Goal: Task Accomplishment & Management: Use online tool/utility

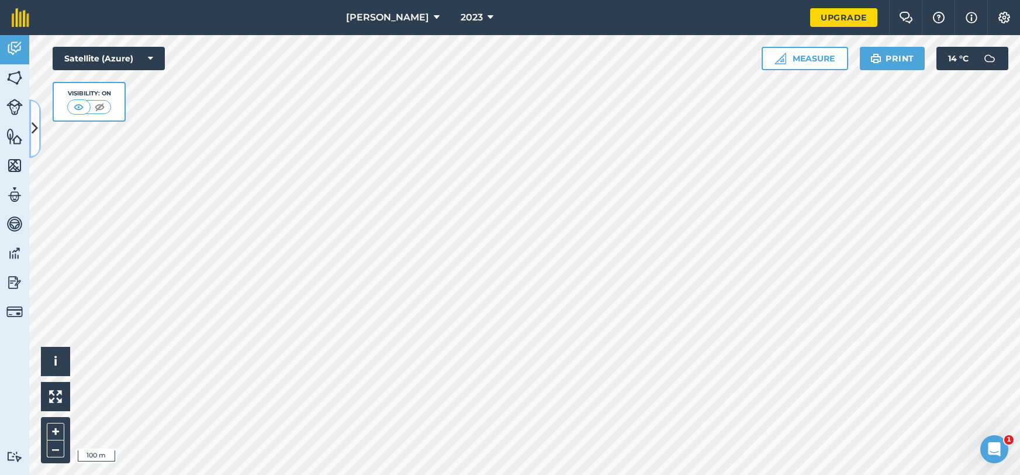
click at [35, 127] on icon at bounding box center [35, 128] width 6 height 20
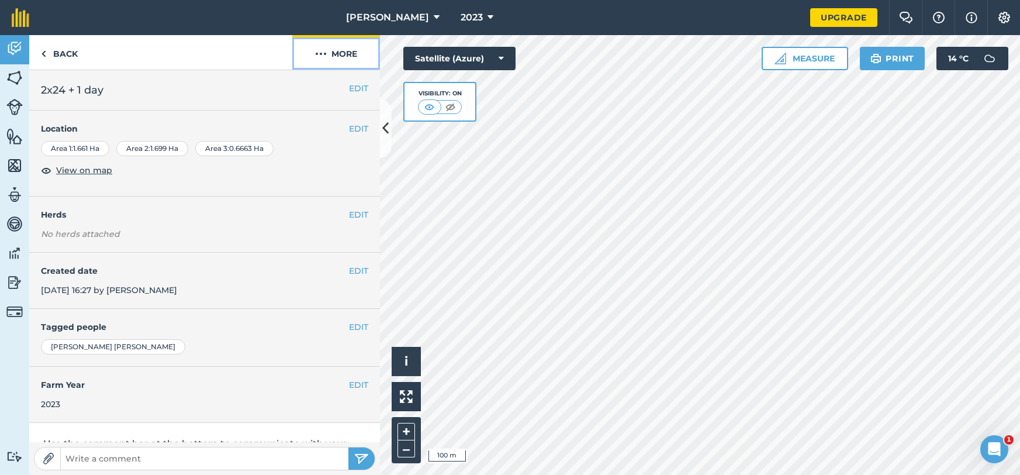
click at [333, 54] on button "More" at bounding box center [336, 52] width 88 height 34
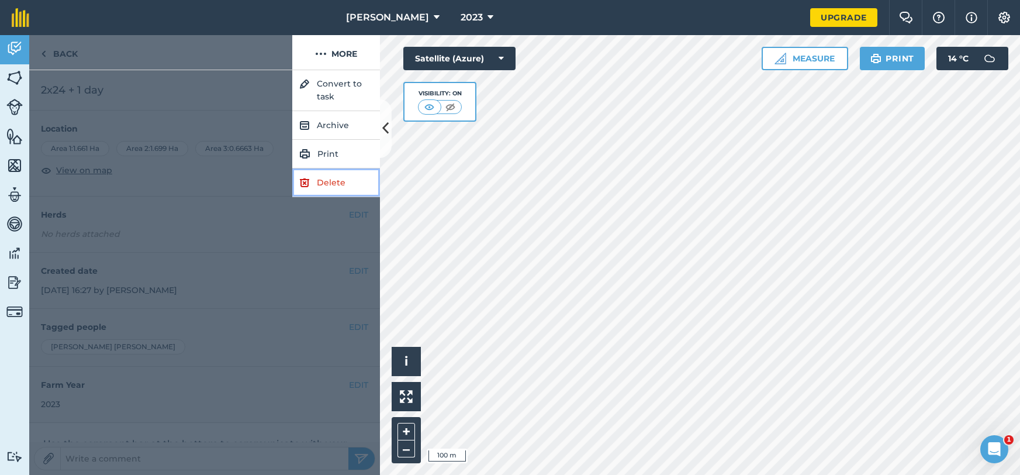
click at [341, 196] on link "Delete" at bounding box center [336, 182] width 88 height 29
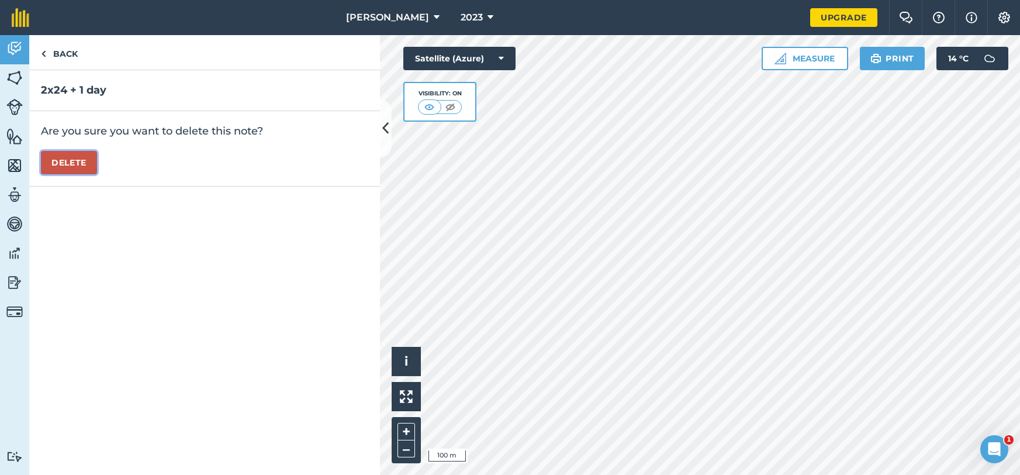
click at [96, 169] on button "Delete" at bounding box center [69, 162] width 56 height 23
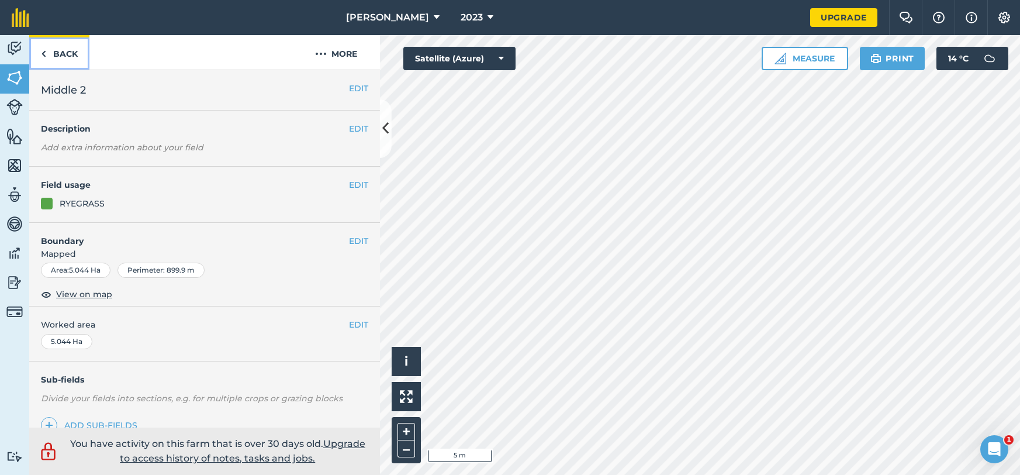
click at [58, 50] on link "Back" at bounding box center [59, 52] width 60 height 34
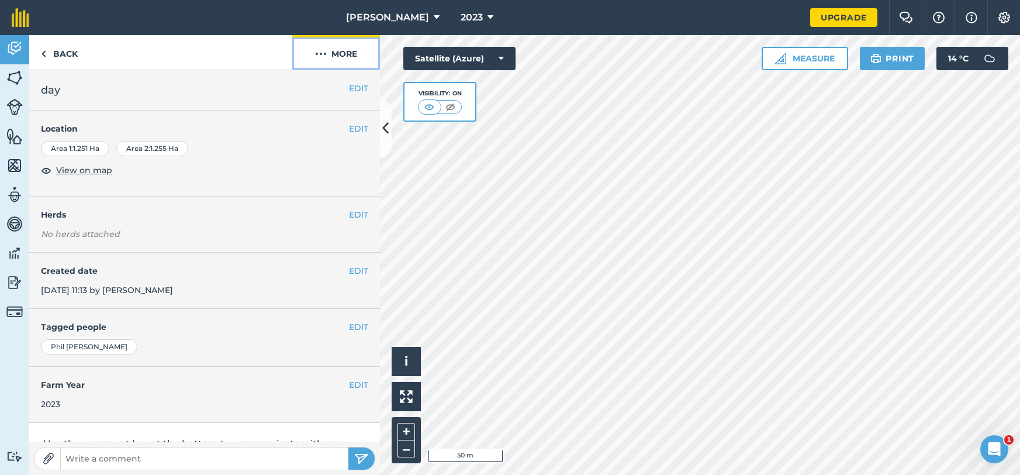
click at [339, 60] on button "More" at bounding box center [336, 52] width 88 height 34
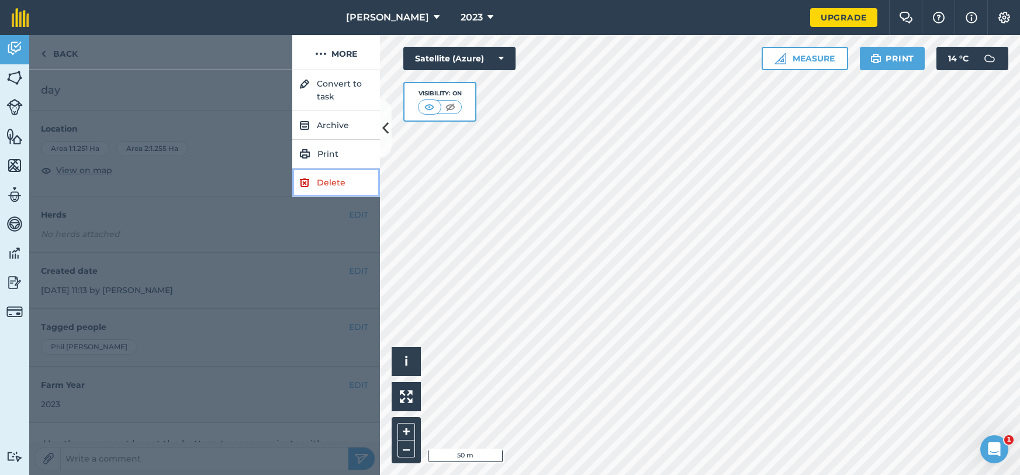
click at [328, 181] on link "Delete" at bounding box center [336, 182] width 88 height 29
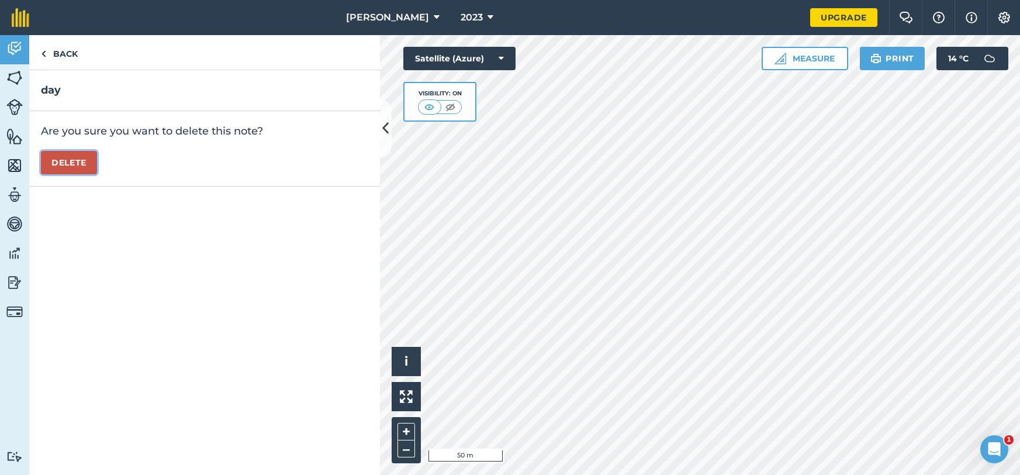
click at [64, 160] on button "Delete" at bounding box center [69, 162] width 56 height 23
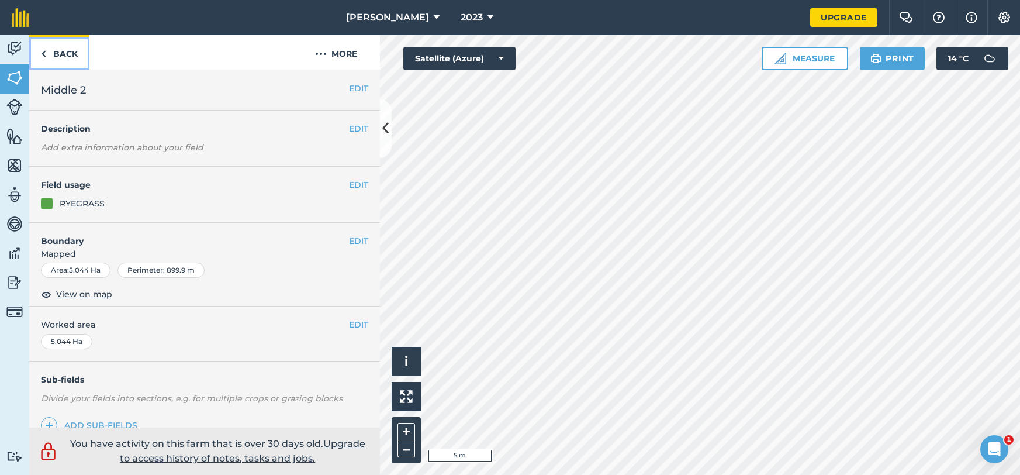
click at [65, 64] on link "Back" at bounding box center [59, 52] width 60 height 34
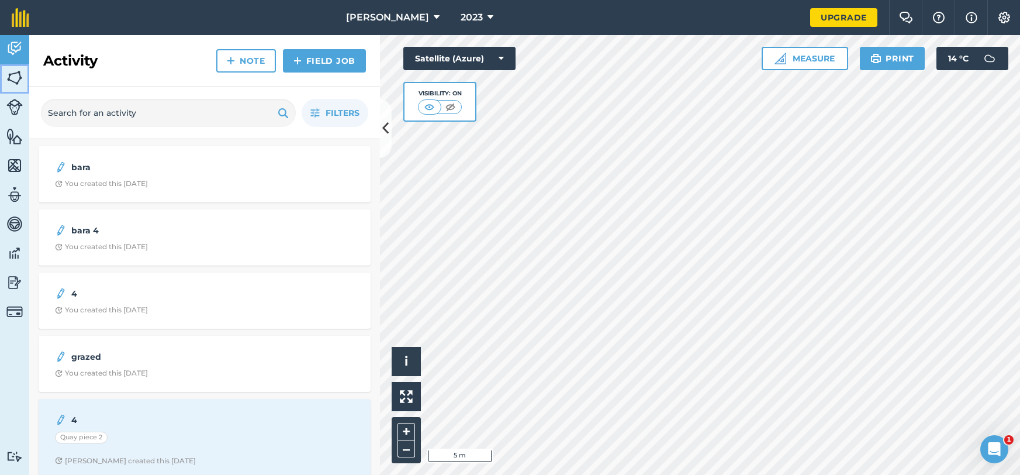
click at [18, 89] on link "Fields" at bounding box center [14, 78] width 29 height 29
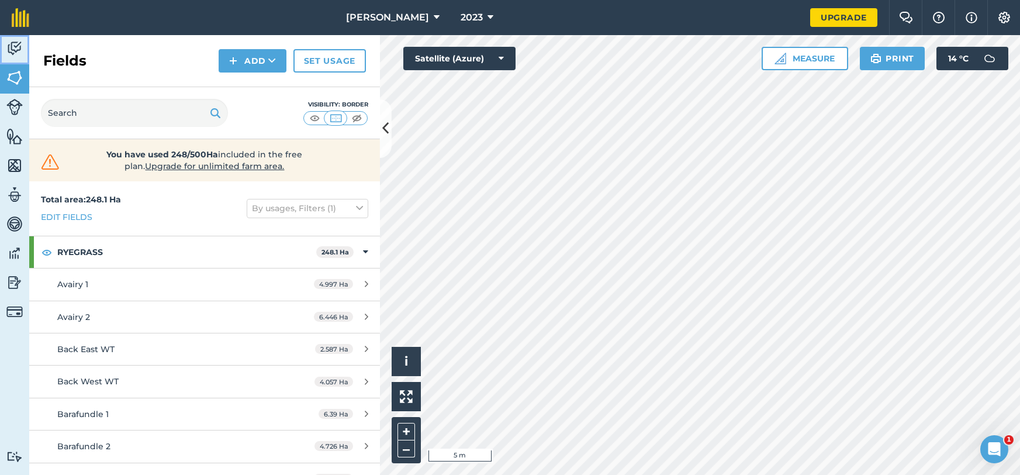
click at [8, 55] on img at bounding box center [14, 49] width 16 height 18
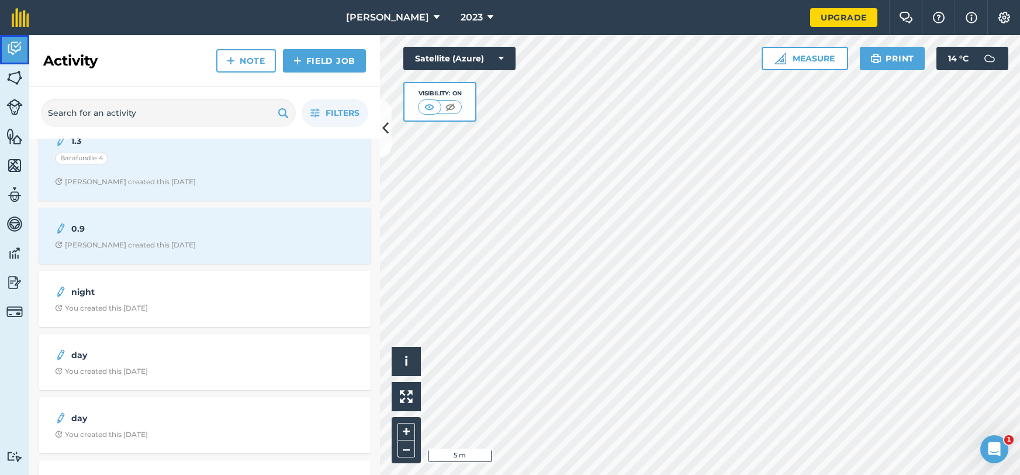
scroll to position [506, 0]
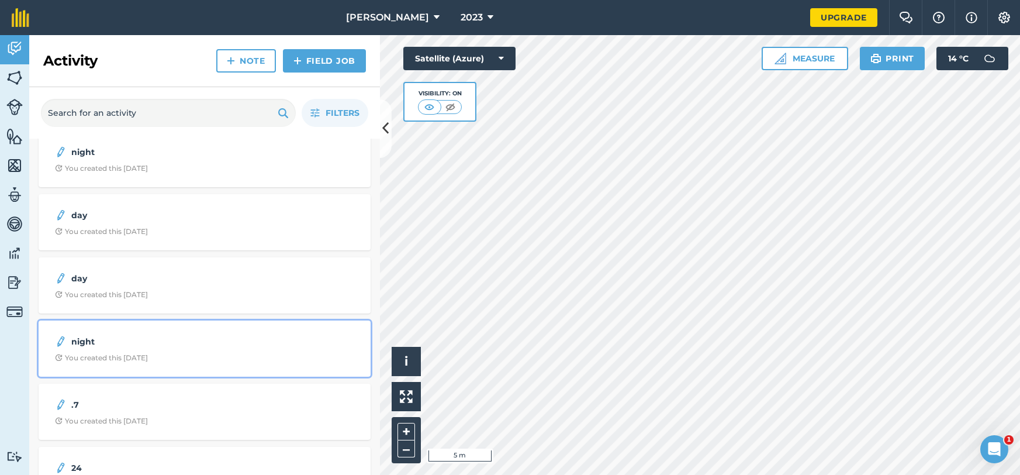
click at [174, 349] on div "night You created this [DATE]" at bounding box center [205, 348] width 318 height 42
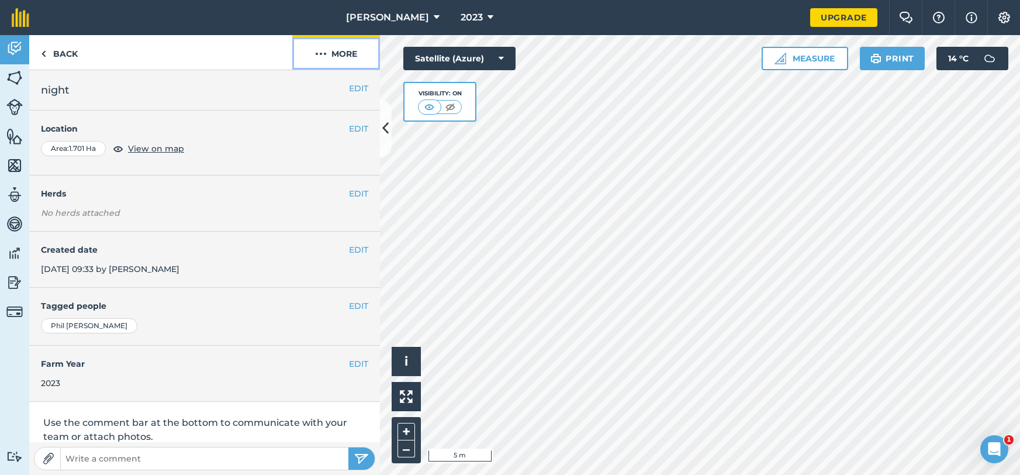
click at [354, 57] on button "More" at bounding box center [336, 52] width 88 height 34
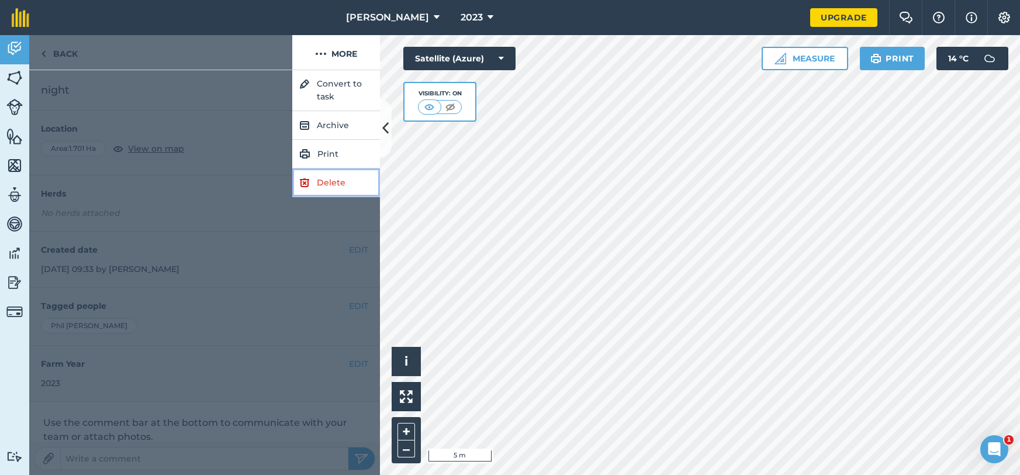
click at [329, 186] on link "Delete" at bounding box center [336, 182] width 88 height 29
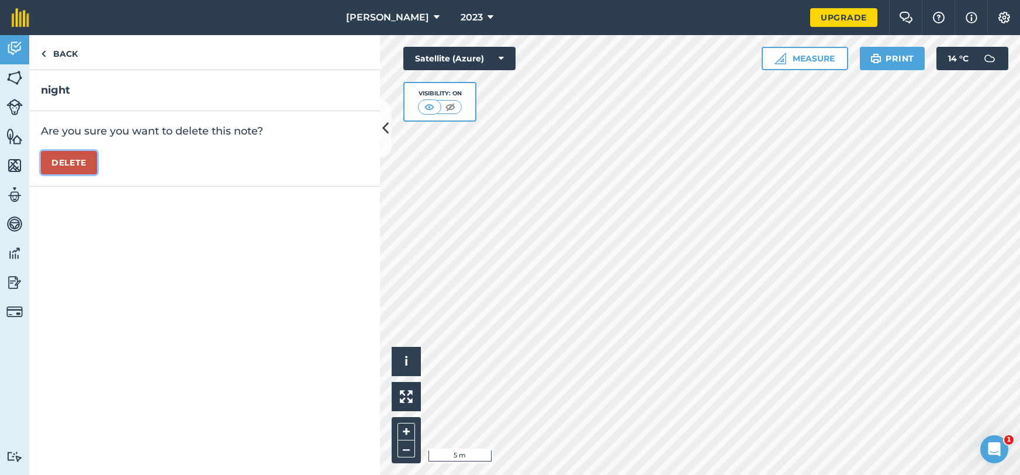
click at [90, 160] on button "Delete" at bounding box center [69, 162] width 56 height 23
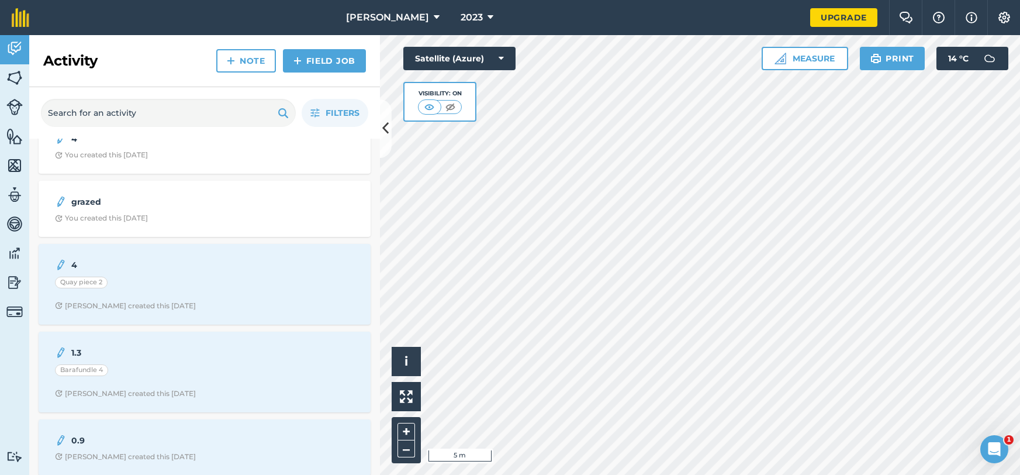
scroll to position [289, 0]
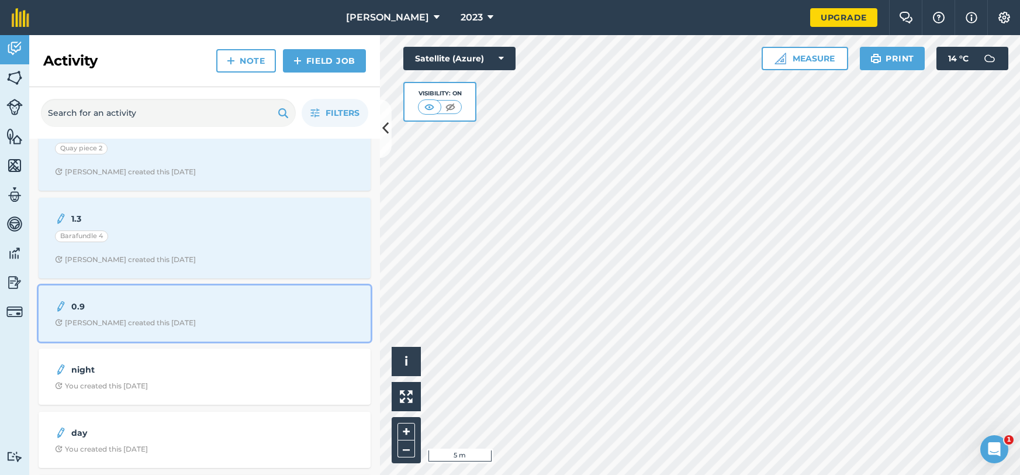
click at [180, 326] on span "[PERSON_NAME] created this [DATE]" at bounding box center [204, 322] width 299 height 9
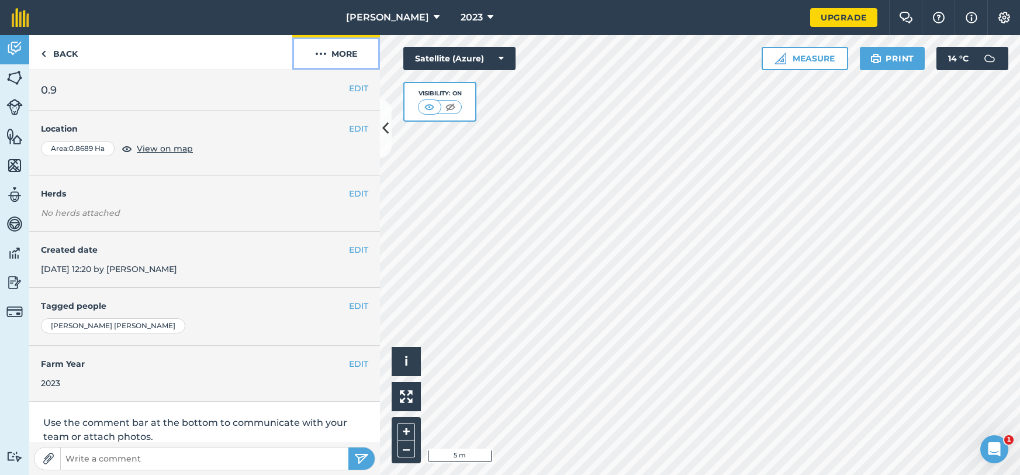
click at [358, 63] on button "More" at bounding box center [336, 52] width 88 height 34
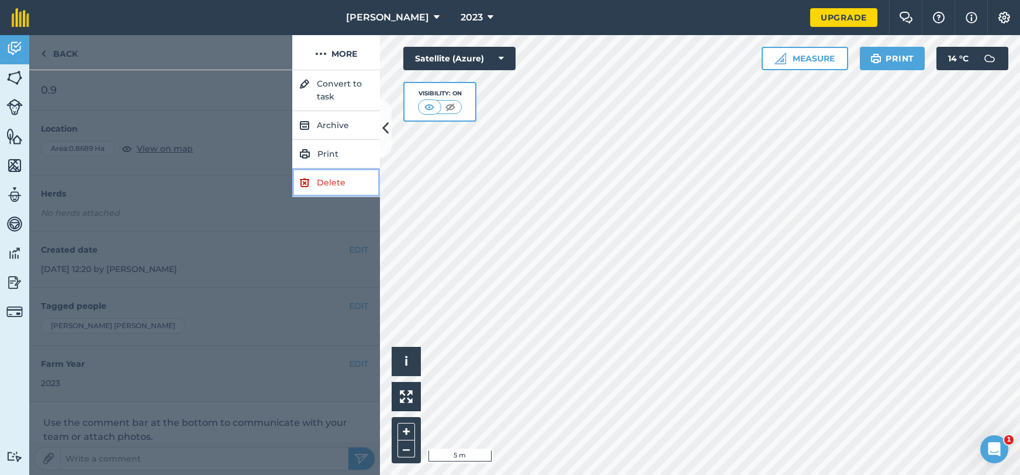
click at [341, 172] on link "Delete" at bounding box center [336, 182] width 88 height 29
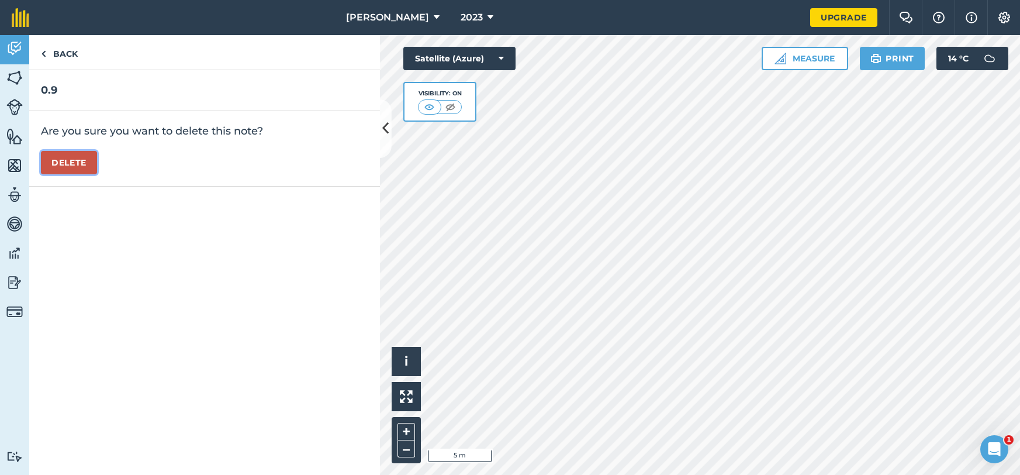
click at [79, 160] on button "Delete" at bounding box center [69, 162] width 56 height 23
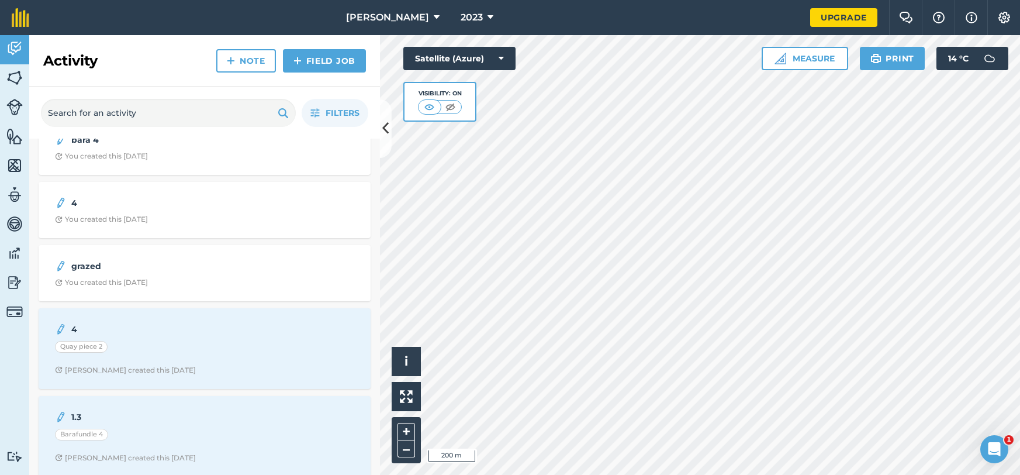
scroll to position [312, 0]
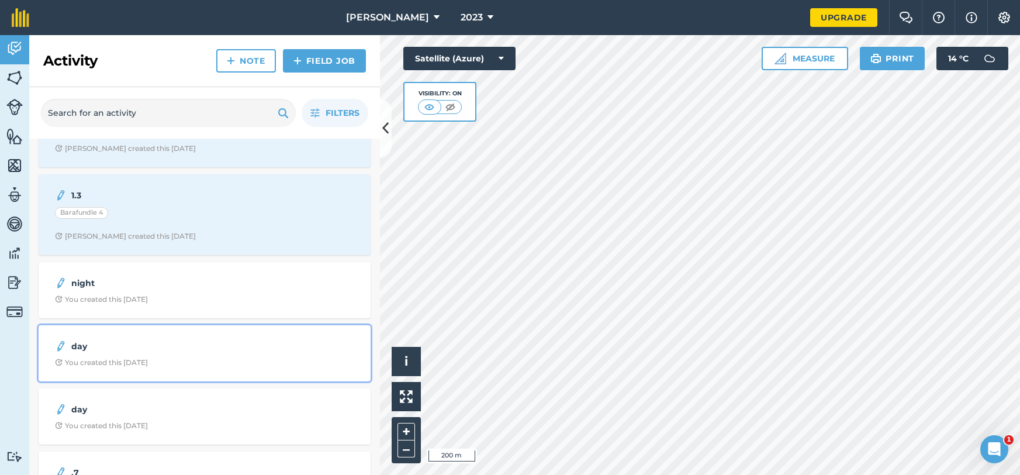
click at [133, 353] on div "day You created this [DATE]" at bounding box center [205, 353] width 318 height 42
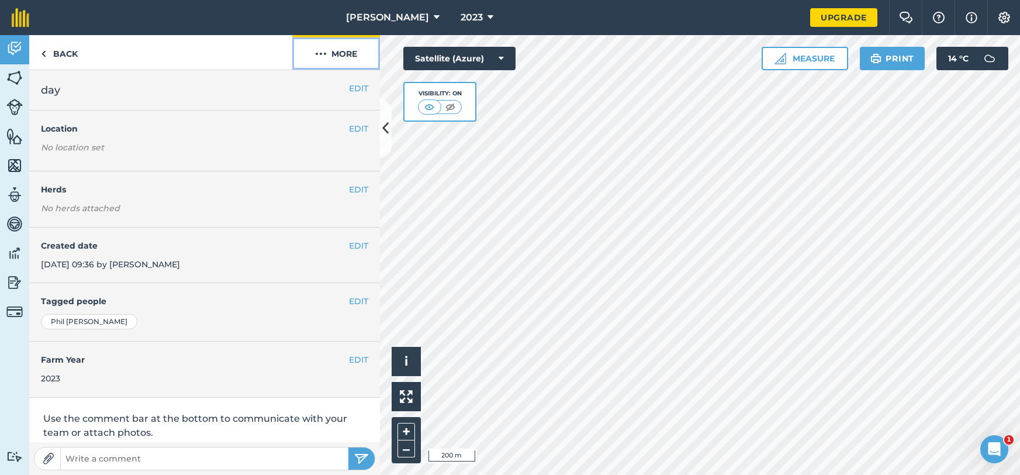
click at [346, 50] on button "More" at bounding box center [336, 52] width 88 height 34
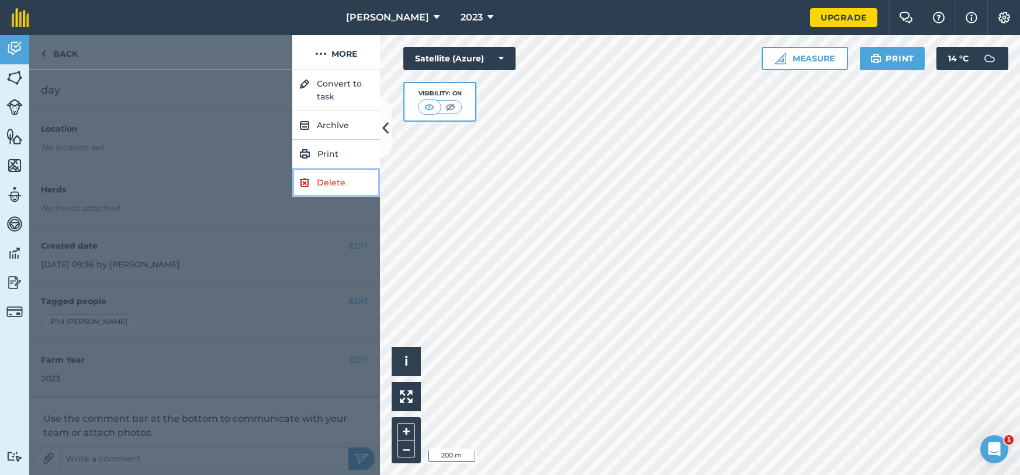
click at [343, 171] on link "Delete" at bounding box center [336, 182] width 88 height 29
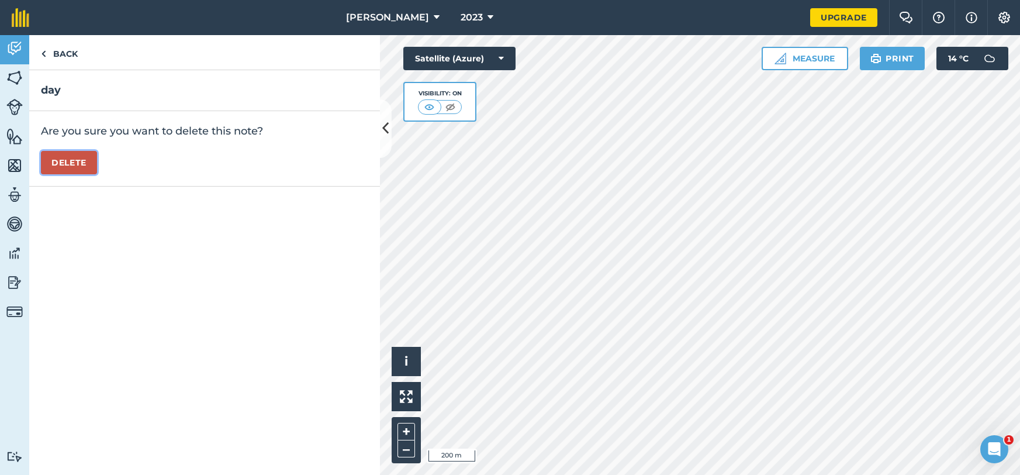
click at [53, 163] on button "Delete" at bounding box center [69, 162] width 56 height 23
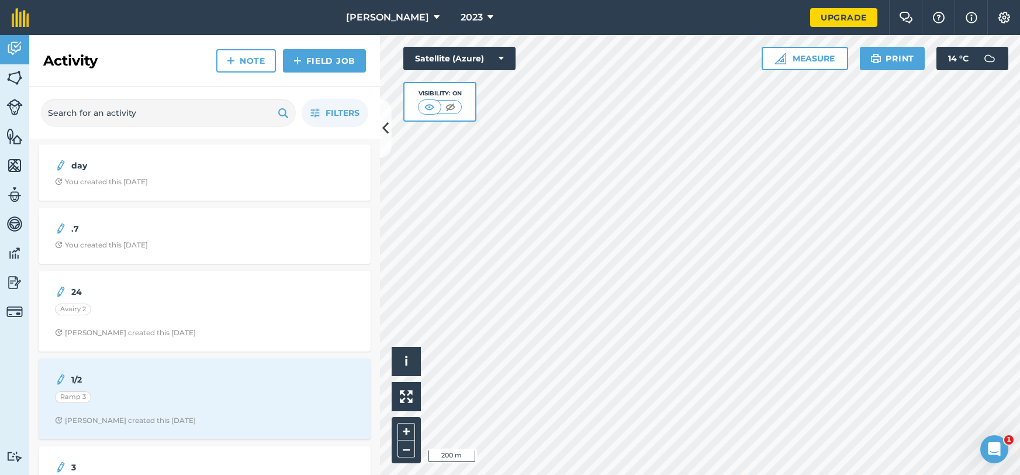
scroll to position [493, 0]
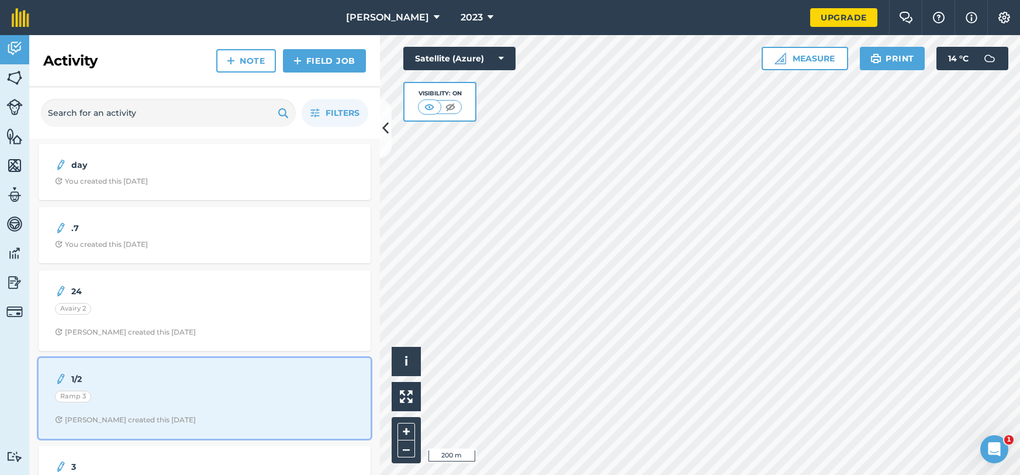
click at [236, 402] on div "Ramp 3" at bounding box center [204, 397] width 299 height 15
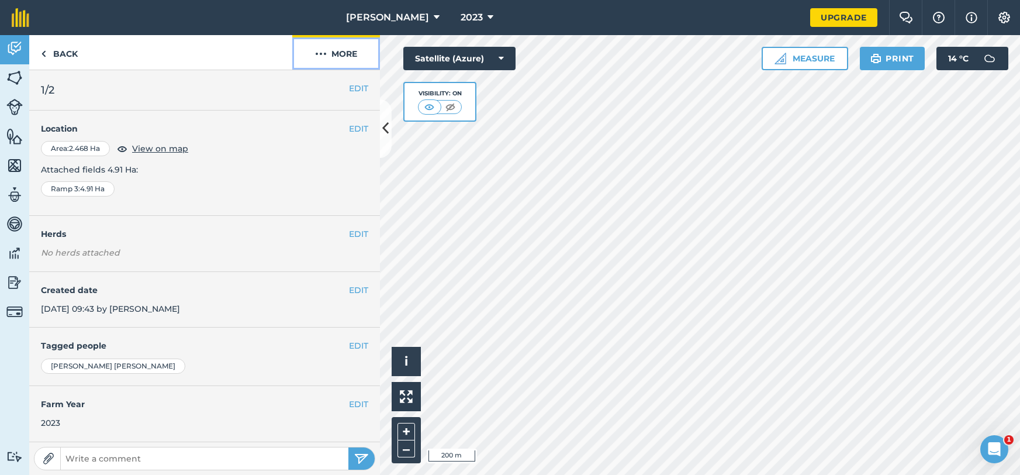
click at [338, 58] on button "More" at bounding box center [336, 52] width 88 height 34
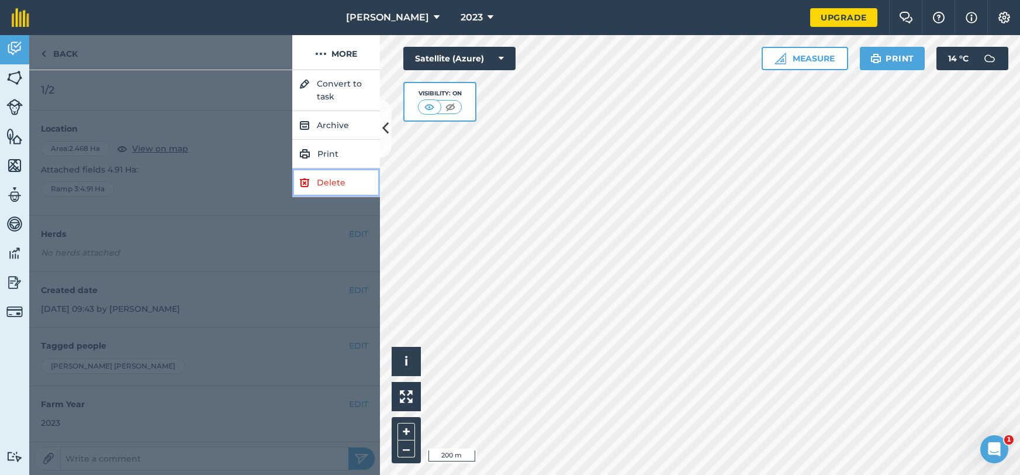
click at [332, 174] on link "Delete" at bounding box center [336, 182] width 88 height 29
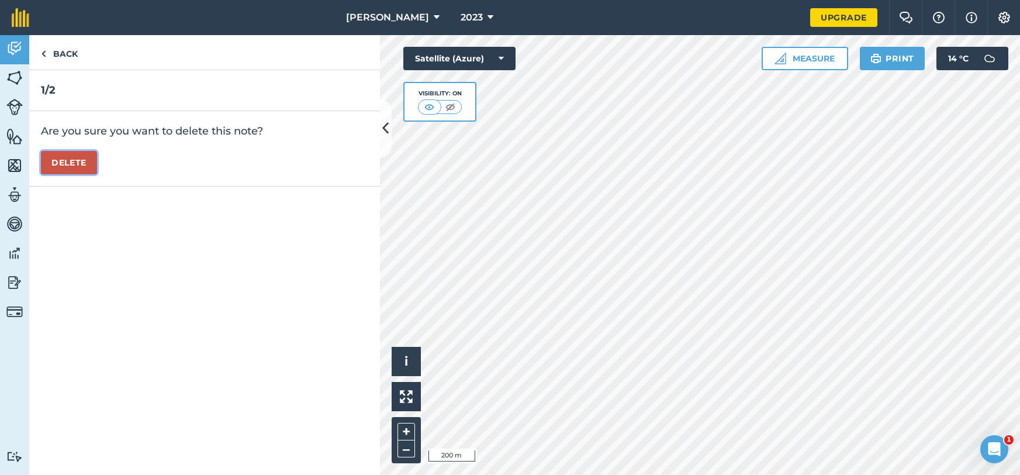
click at [61, 158] on button "Delete" at bounding box center [69, 162] width 56 height 23
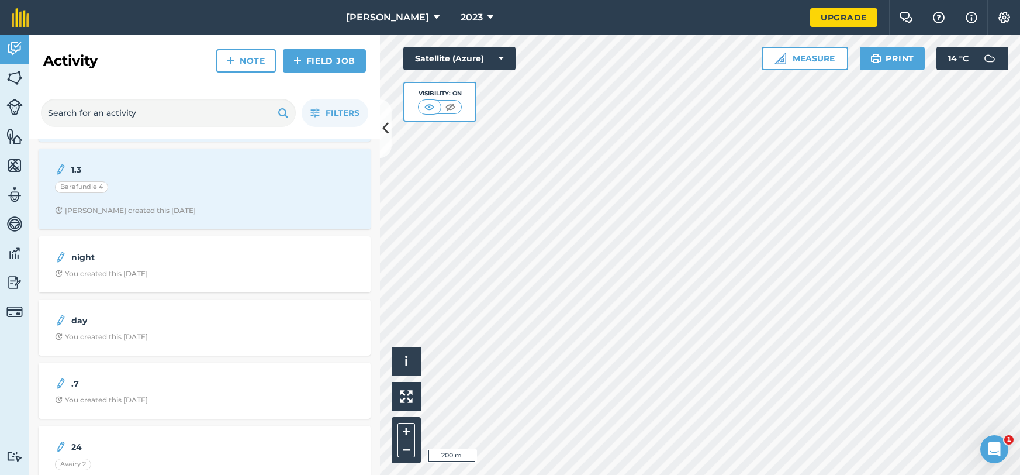
scroll to position [285, 0]
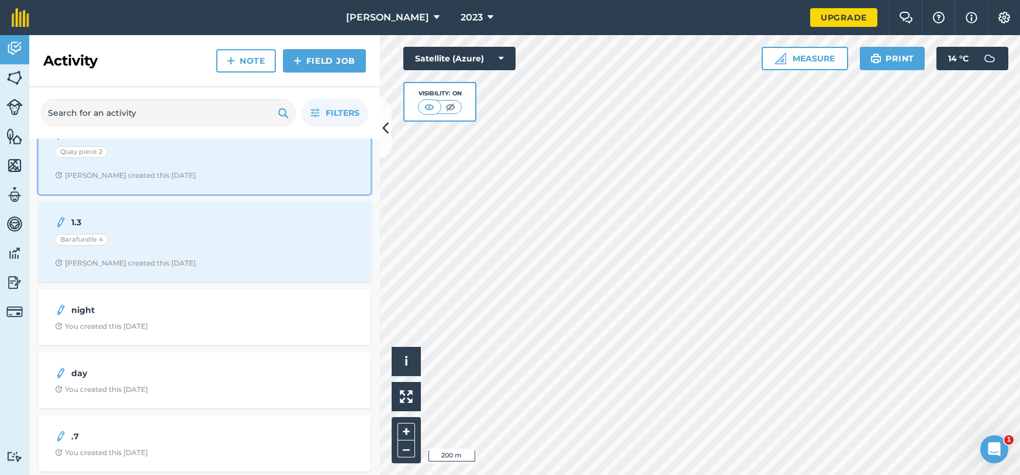
click at [288, 178] on span "[PERSON_NAME] created this [DATE]" at bounding box center [204, 175] width 299 height 9
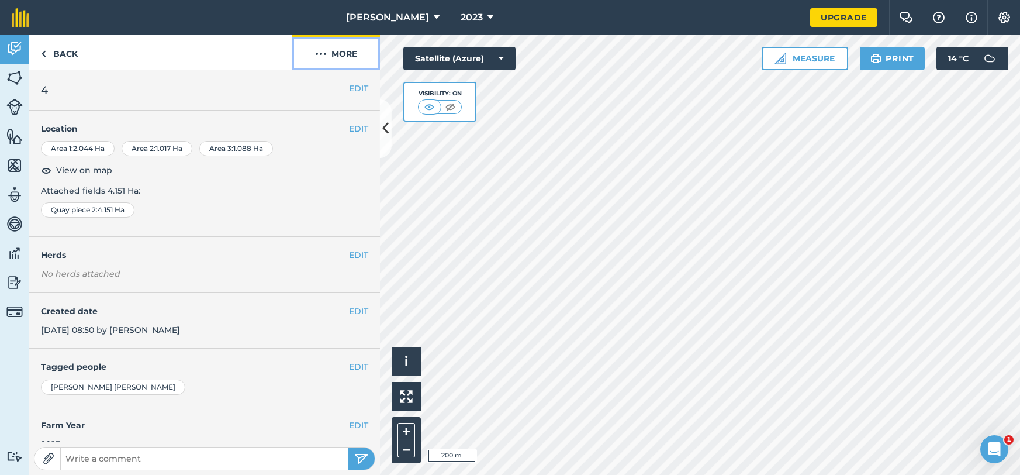
click at [342, 62] on button "More" at bounding box center [336, 52] width 88 height 34
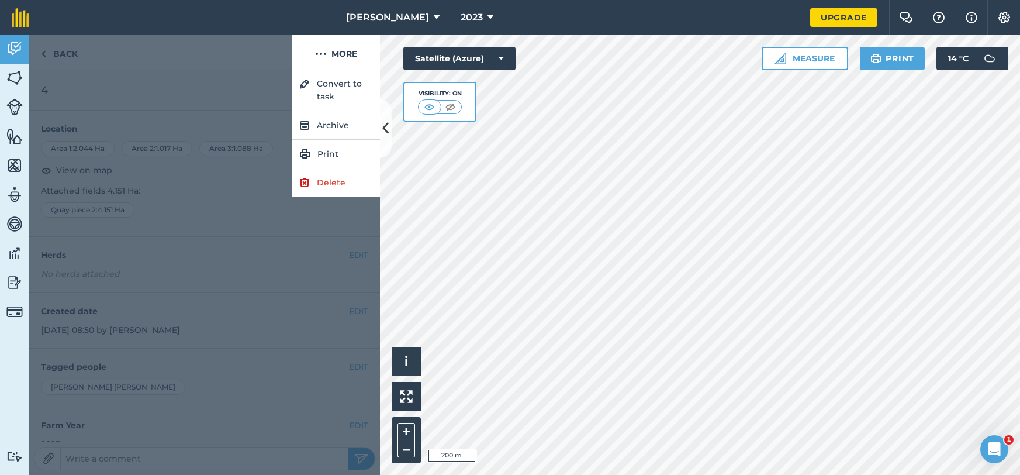
click at [346, 249] on div at bounding box center [204, 272] width 351 height 404
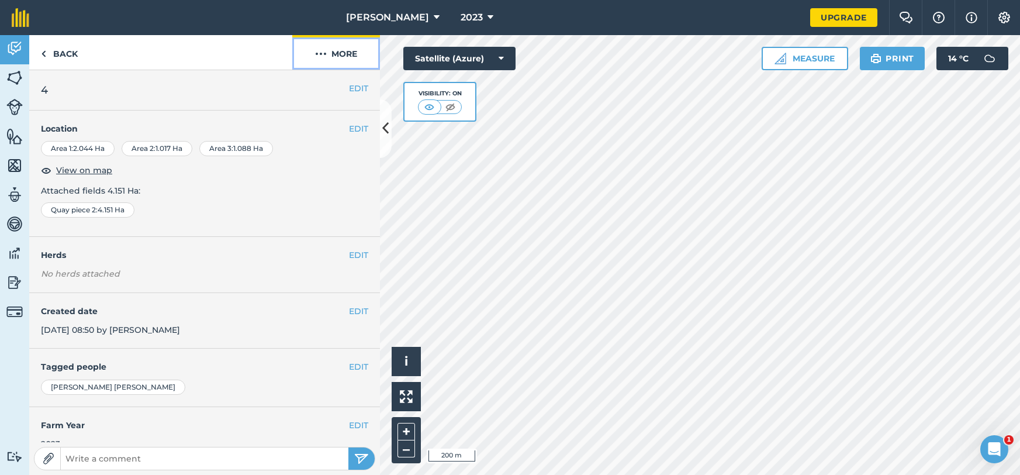
click at [331, 67] on button "More" at bounding box center [336, 52] width 88 height 34
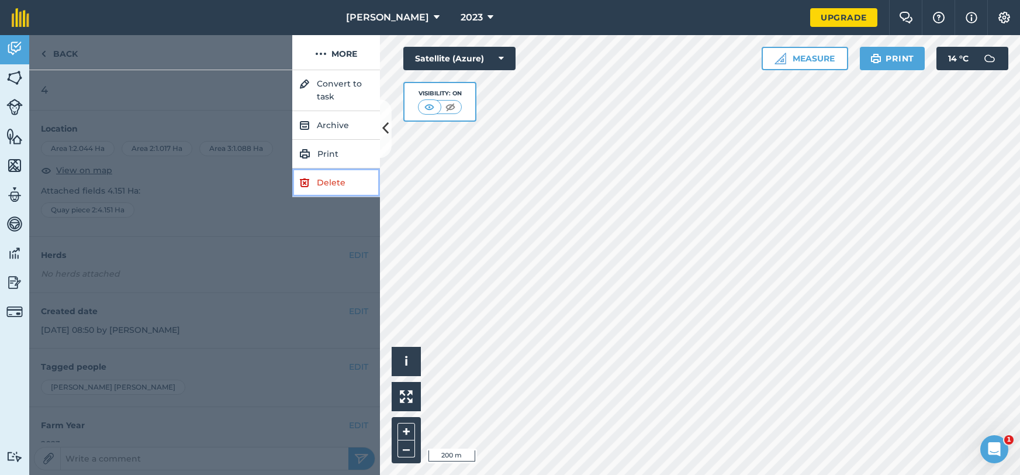
click at [322, 179] on link "Delete" at bounding box center [336, 182] width 88 height 29
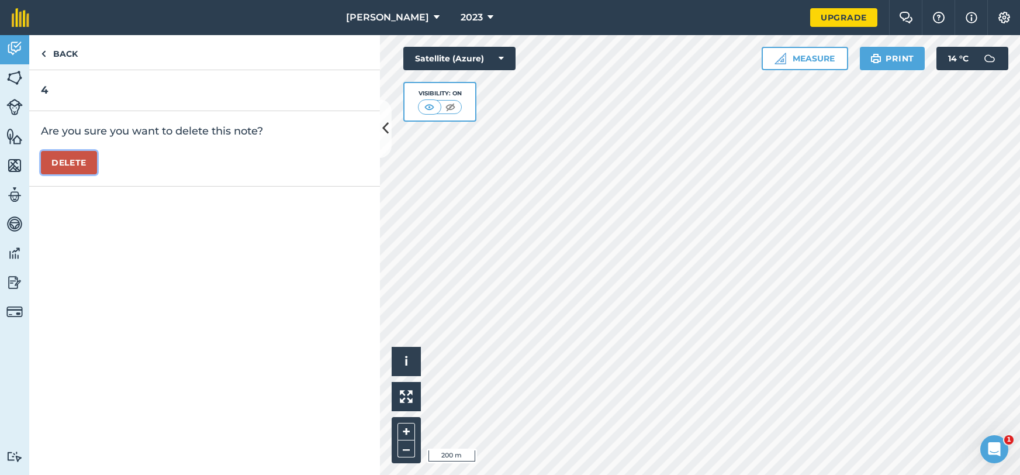
click at [85, 171] on button "Delete" at bounding box center [69, 162] width 56 height 23
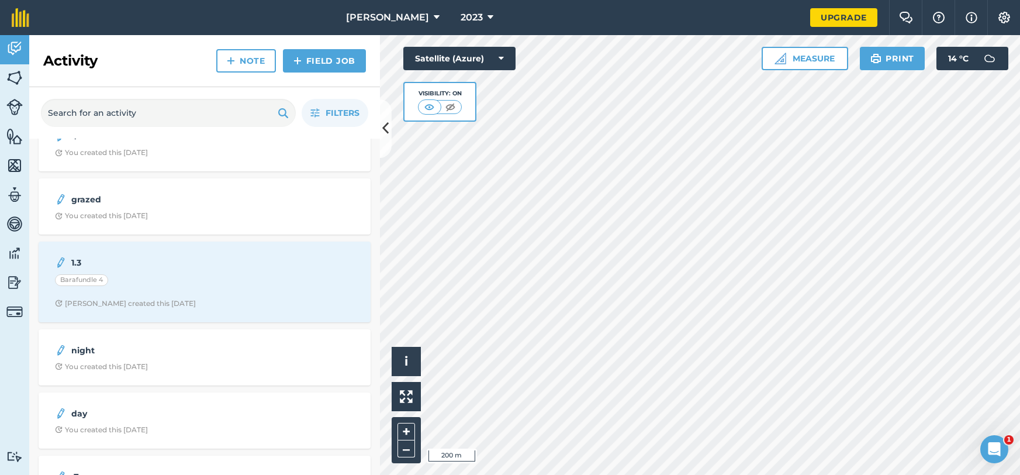
scroll to position [158, 0]
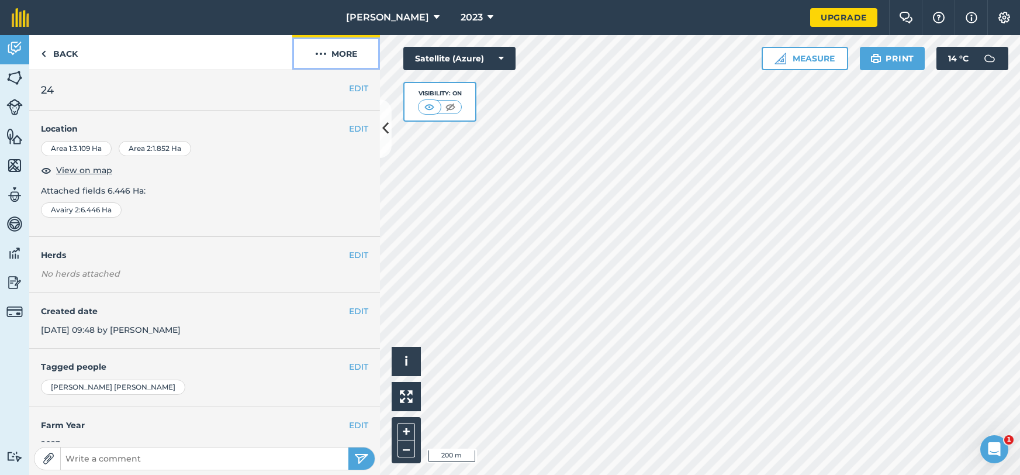
click at [333, 61] on button "More" at bounding box center [336, 52] width 88 height 34
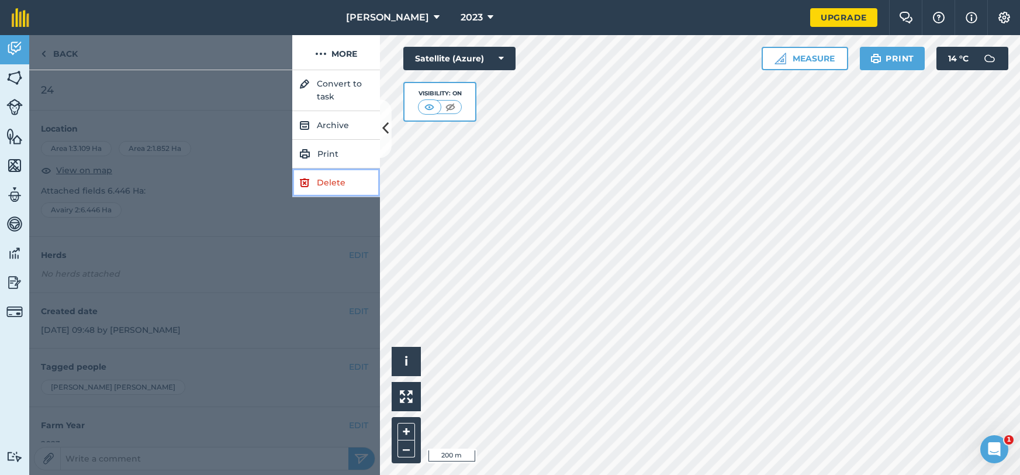
click at [344, 175] on link "Delete" at bounding box center [336, 182] width 88 height 29
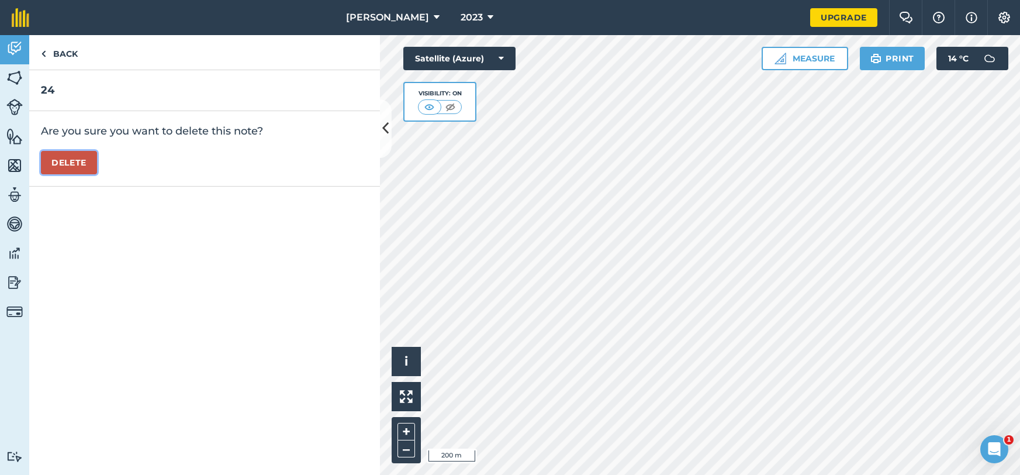
click at [54, 151] on button "Delete" at bounding box center [69, 162] width 56 height 23
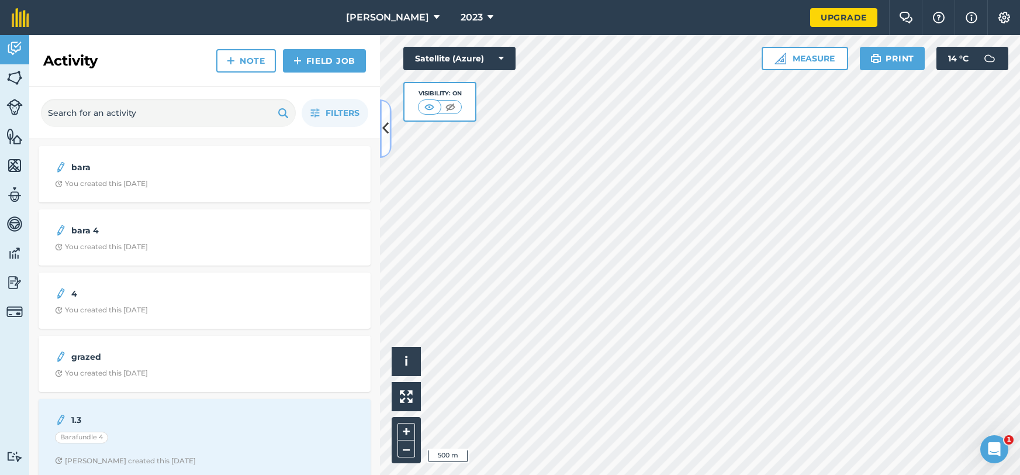
click at [389, 134] on button at bounding box center [386, 128] width 12 height 58
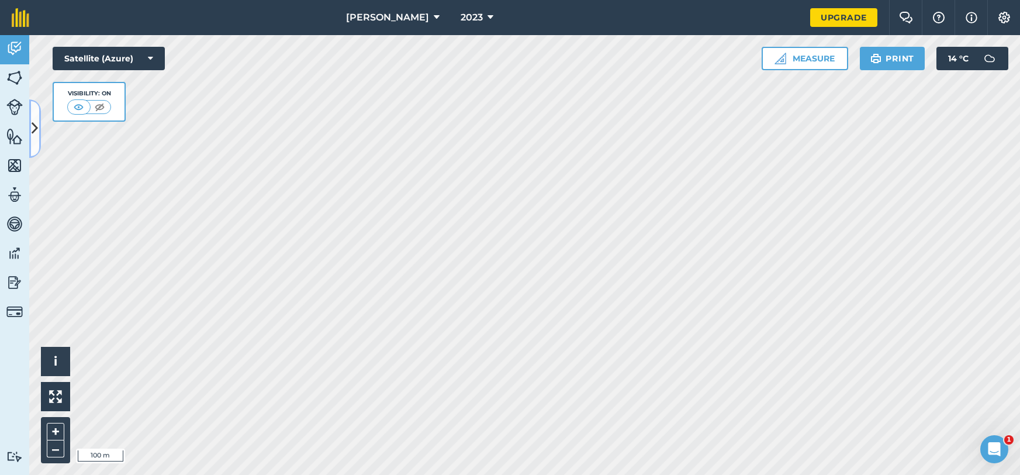
click at [32, 120] on icon at bounding box center [35, 128] width 6 height 20
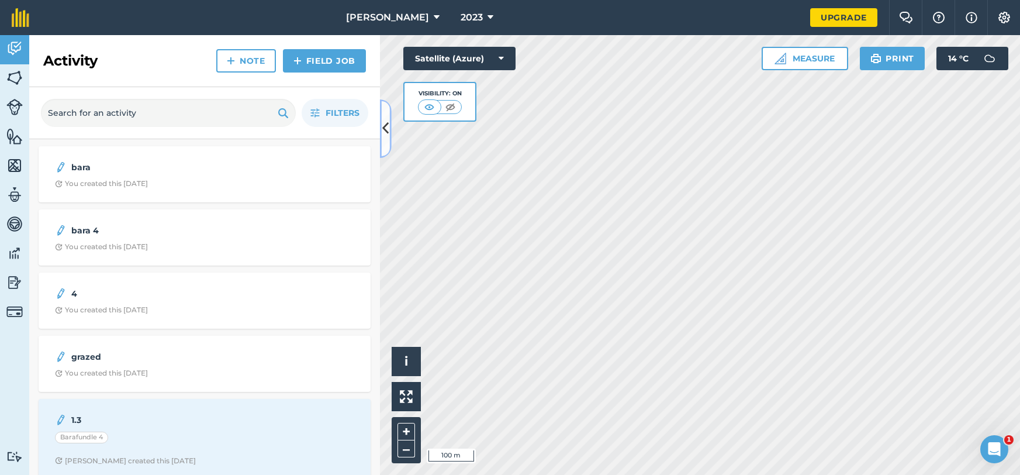
click at [390, 129] on button at bounding box center [386, 128] width 12 height 58
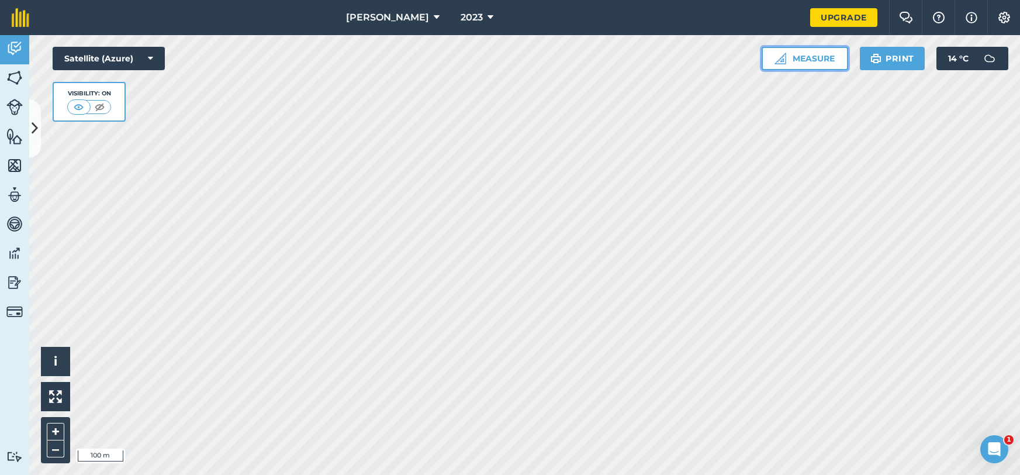
click at [779, 62] on img at bounding box center [780, 59] width 12 height 12
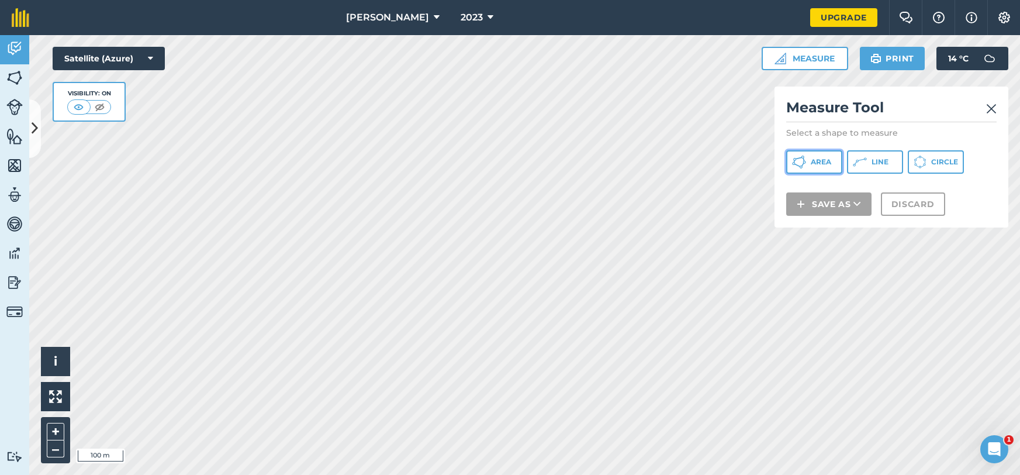
click at [818, 160] on span "Area" at bounding box center [821, 161] width 20 height 9
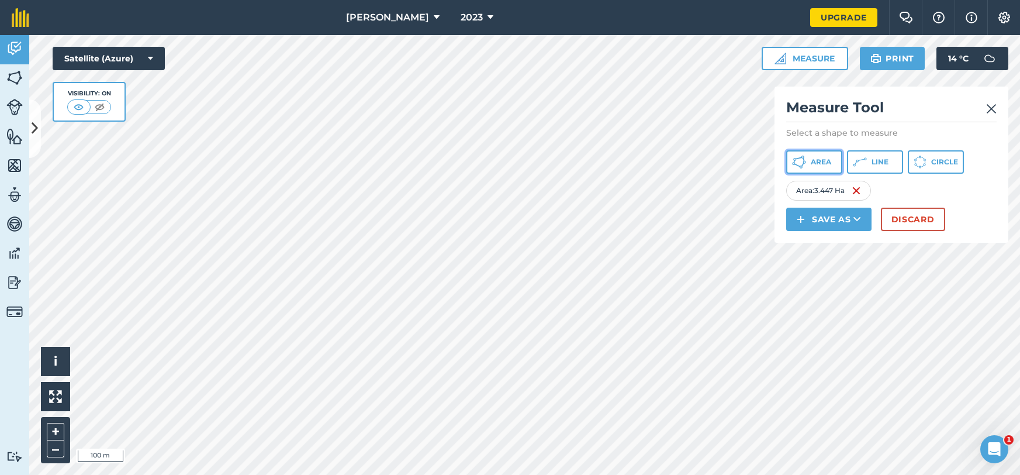
click at [811, 162] on span "Area" at bounding box center [821, 161] width 20 height 9
click at [825, 172] on button "Area" at bounding box center [814, 161] width 56 height 23
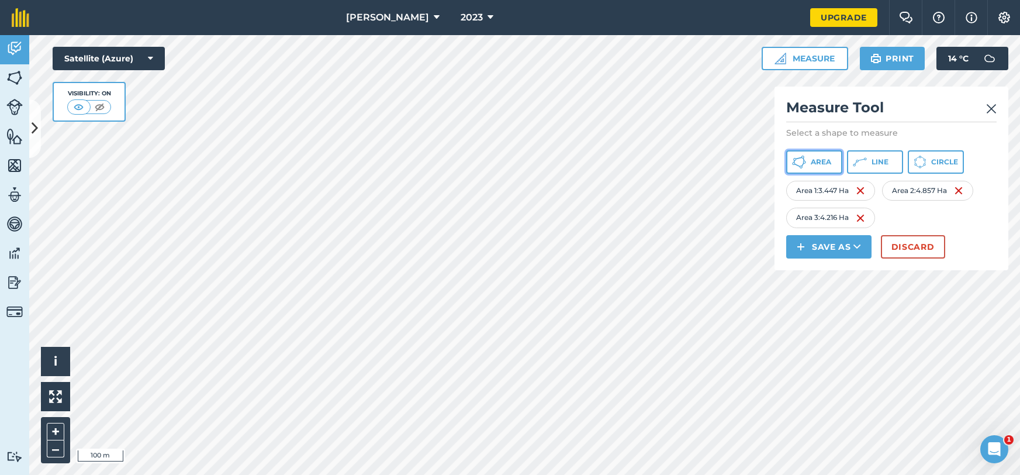
click at [804, 166] on icon at bounding box center [799, 162] width 14 height 14
click at [832, 155] on button "Area" at bounding box center [814, 161] width 56 height 23
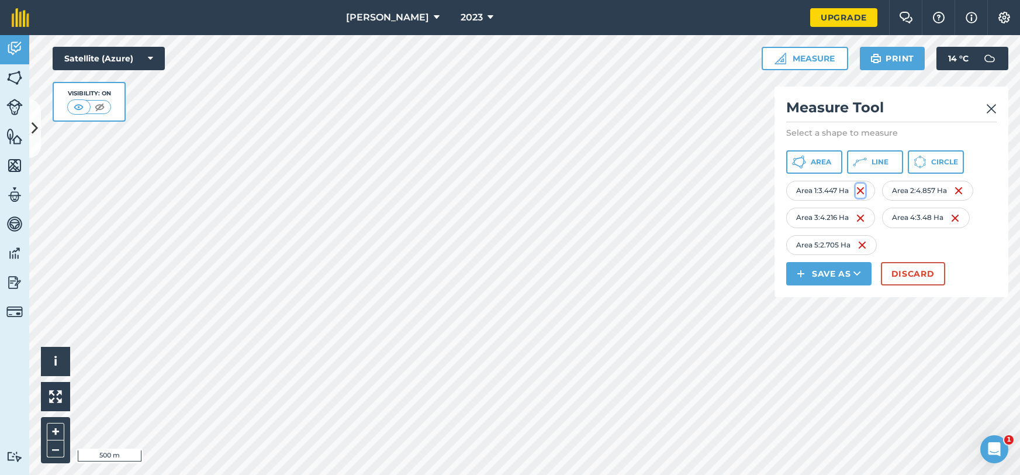
click at [862, 191] on img at bounding box center [860, 191] width 9 height 14
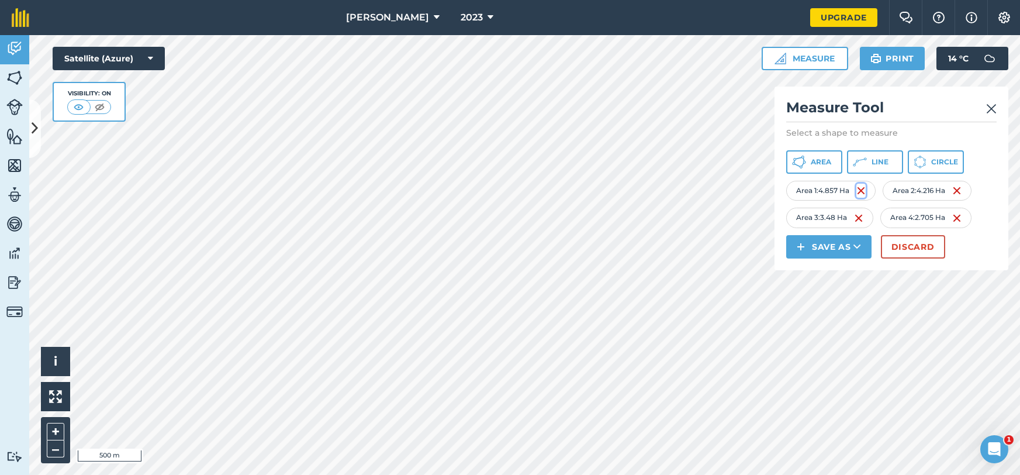
click at [866, 197] on img at bounding box center [860, 191] width 9 height 14
click at [867, 196] on div "Area 1 : 4.216 Ha" at bounding box center [829, 191] width 87 height 20
click at [863, 194] on img at bounding box center [858, 191] width 9 height 14
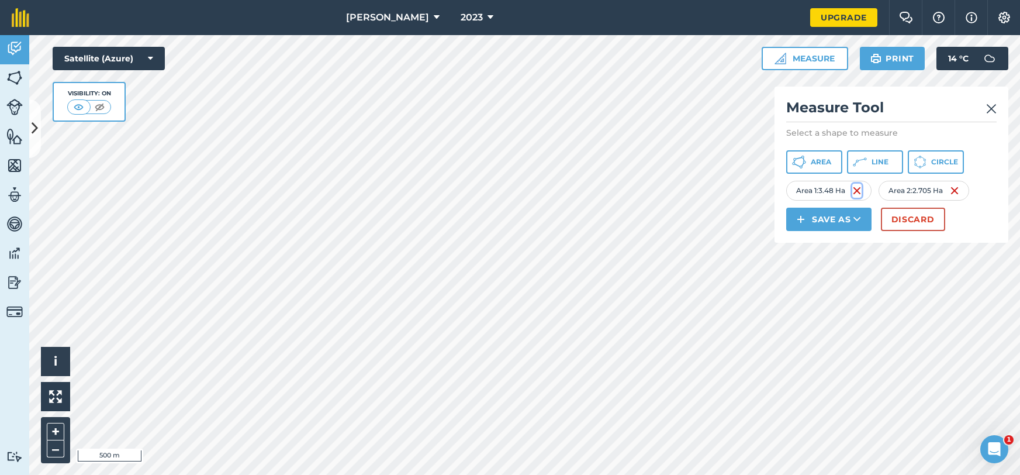
click at [856, 191] on img at bounding box center [856, 191] width 9 height 14
drag, startPoint x: 857, startPoint y: 191, endPoint x: 848, endPoint y: 193, distance: 10.2
click at [858, 191] on img at bounding box center [856, 191] width 9 height 14
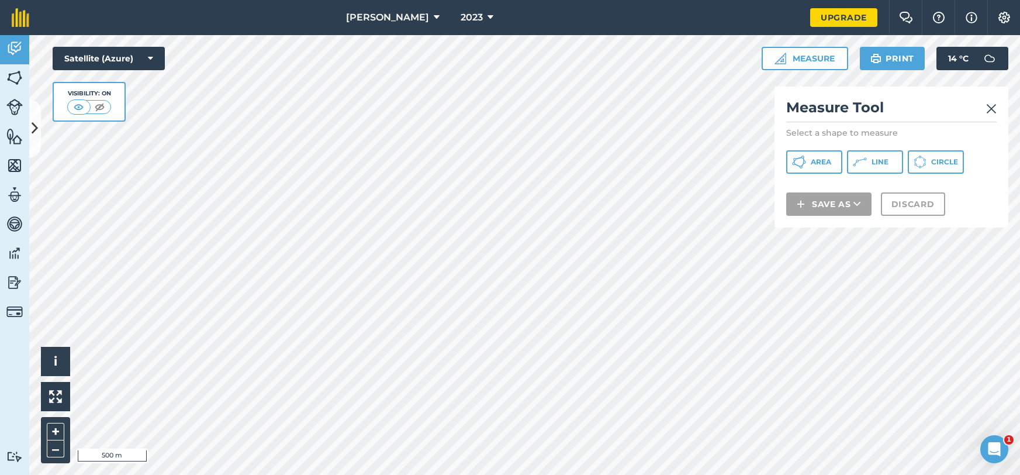
click at [503, 410] on div at bounding box center [524, 255] width 991 height 440
click at [988, 109] on img at bounding box center [991, 109] width 11 height 14
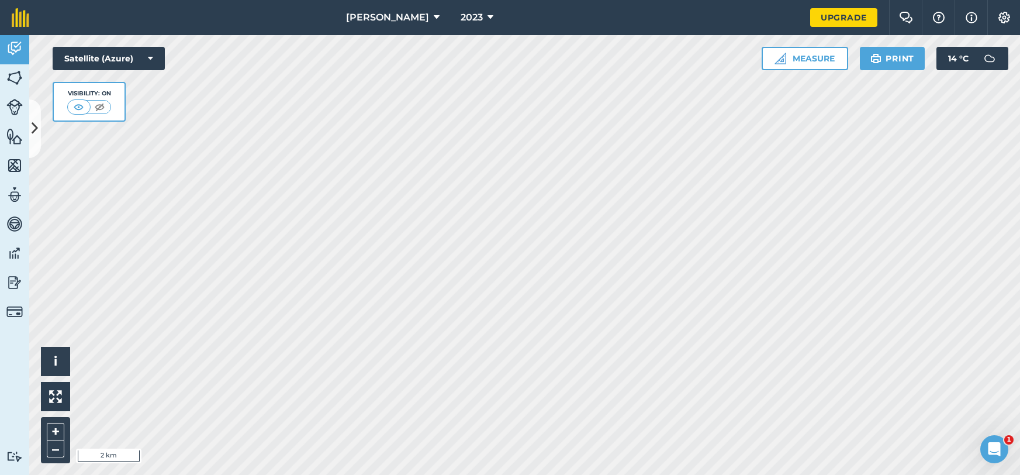
click at [584, 474] on html "[PERSON_NAME] 2023 Upgrade Farm Chat Help Info Settings Map printing is not ava…" at bounding box center [510, 237] width 1020 height 475
